Goal: Transaction & Acquisition: Book appointment/travel/reservation

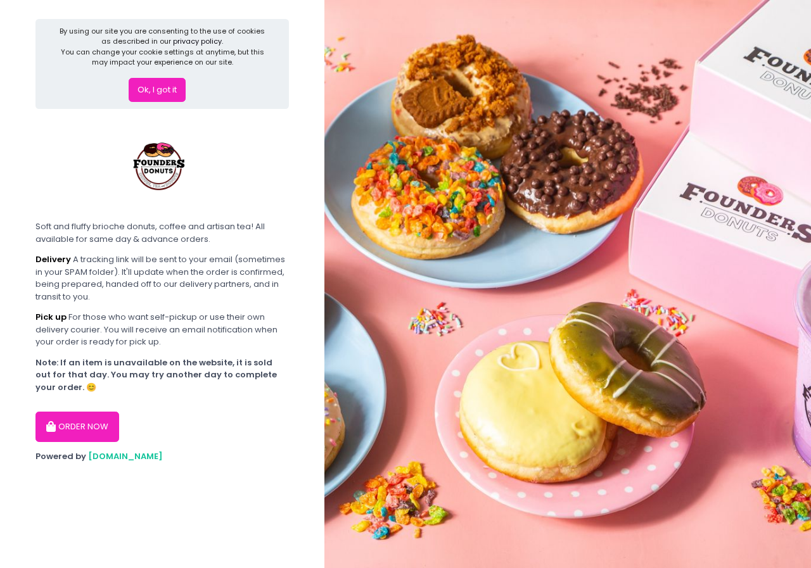
click at [74, 432] on button "ORDER NOW" at bounding box center [77, 427] width 84 height 30
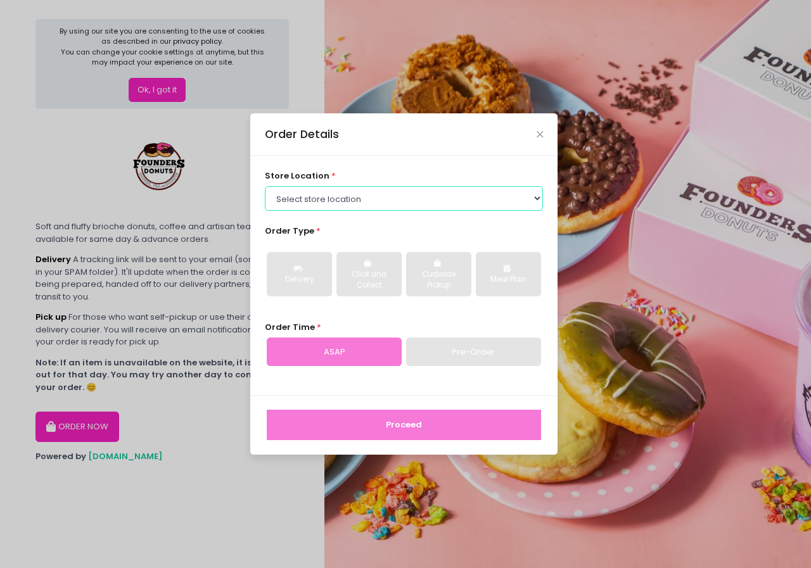
click at [403, 200] on select "Select store location Founders Donuts - [PERSON_NAME] Founders Donuts - SM Suca…" at bounding box center [404, 198] width 279 height 24
select select "689c264487264eb5d46cb708"
click at [265, 186] on select "Select store location Founders Donuts - [PERSON_NAME] Founders Donuts - SM Suca…" at bounding box center [404, 198] width 279 height 24
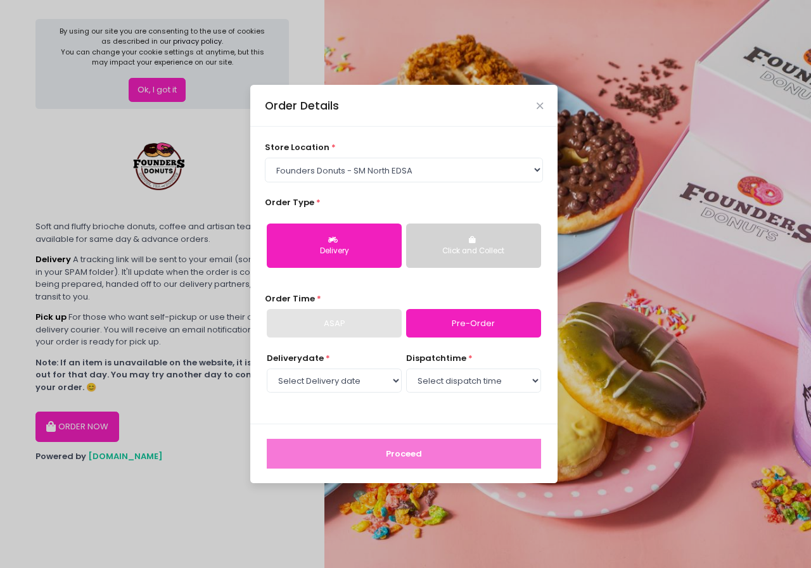
click at [429, 263] on button "Click and Collect" at bounding box center [473, 246] width 135 height 44
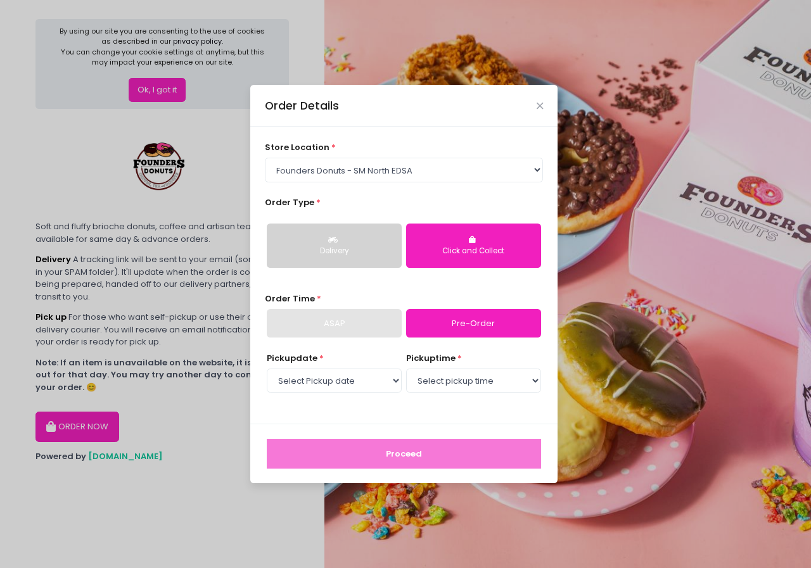
click at [464, 324] on link "Pre-Order" at bounding box center [473, 323] width 135 height 29
click at [366, 320] on div "ASAP" at bounding box center [334, 323] width 135 height 29
click at [377, 388] on select "Select Pickup date [DATE] [DATE] [DATE] [DATE] [DATE] [DATE] [DATE] [DATE] [DAT…" at bounding box center [334, 381] width 135 height 24
select select "[DATE]"
click at [267, 369] on select "Select Pickup date [DATE] [DATE] [DATE] [DATE] [DATE] [DATE] [DATE] [DATE] [DAT…" at bounding box center [334, 381] width 135 height 24
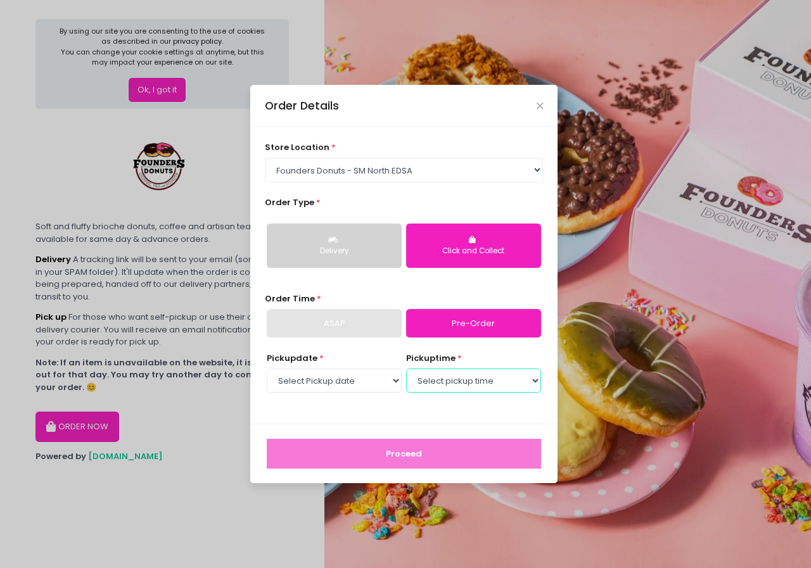
click at [483, 379] on select "Select pickup time 10:00 AM - 10:30 AM 10:30 AM - 11:00 AM 11:00 AM - 11:30 AM …" at bounding box center [473, 381] width 135 height 24
select select "15:00"
click at [406, 369] on select "Select pickup time 10:00 AM - 10:30 AM 10:30 AM - 11:00 AM 11:00 AM - 11:30 AM …" at bounding box center [473, 381] width 135 height 24
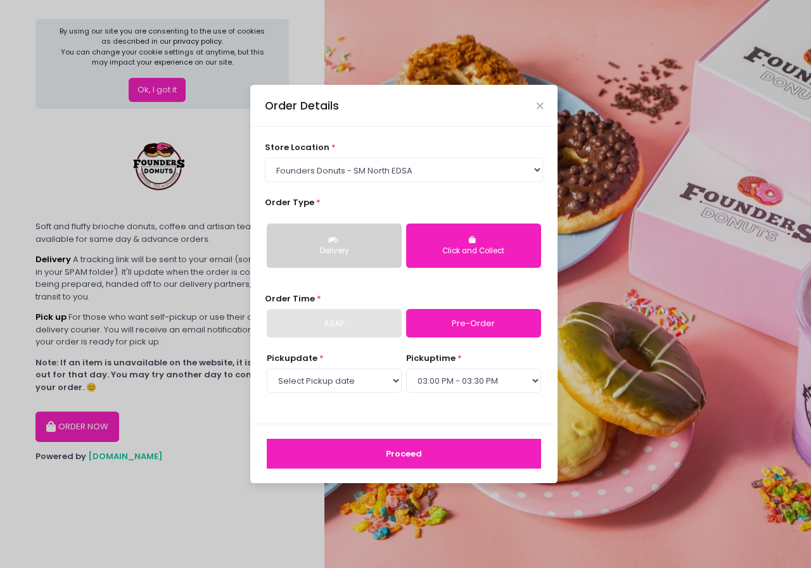
click at [476, 446] on button "Proceed" at bounding box center [404, 454] width 274 height 30
